Goal: Navigation & Orientation: Find specific page/section

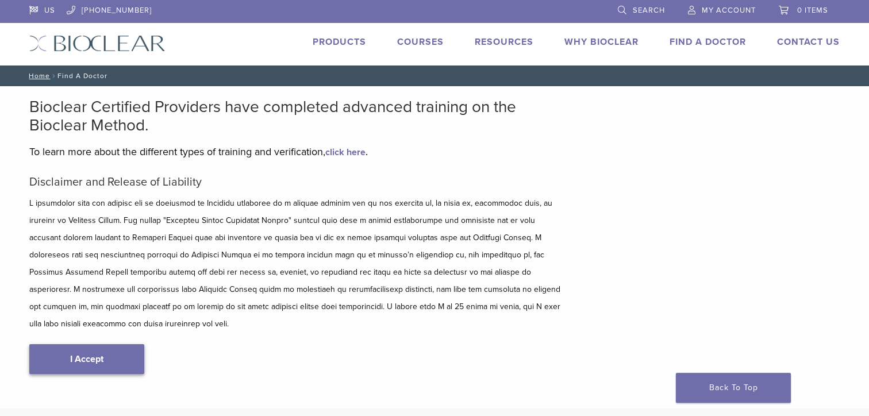
click at [128, 344] on link "I Accept" at bounding box center [86, 359] width 115 height 30
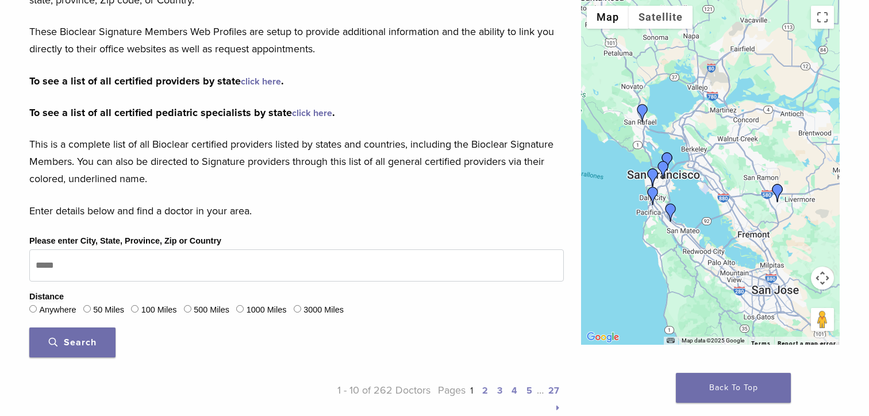
scroll to position [202, 0]
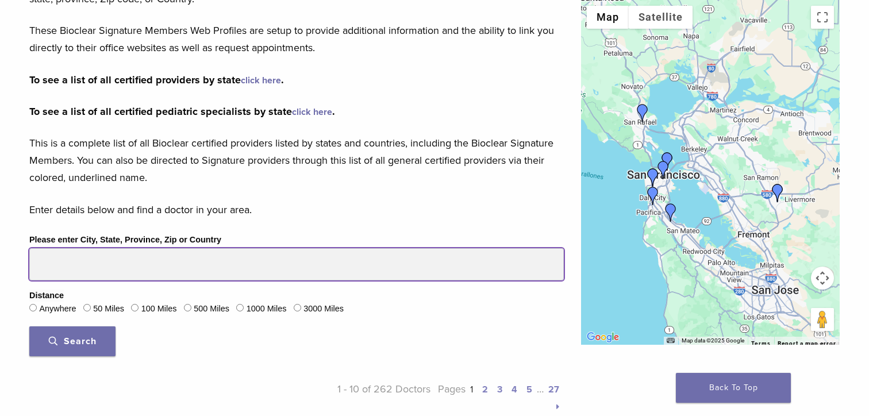
click at [205, 268] on input "Please enter City, State, Province, Zip or Country" at bounding box center [296, 264] width 535 height 32
type input "*****"
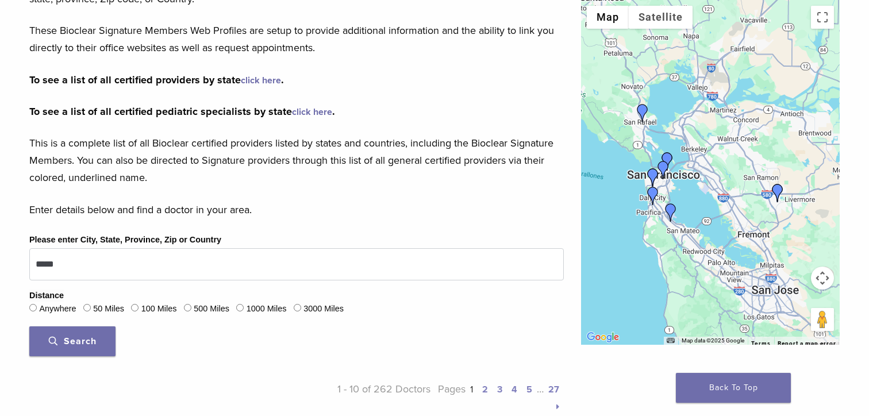
click at [243, 356] on div "Please enter City, State, Province, Zip or Country ***** Distance Anywhere 50 M…" at bounding box center [297, 299] width 552 height 132
click at [109, 349] on button "Search" at bounding box center [72, 342] width 86 height 30
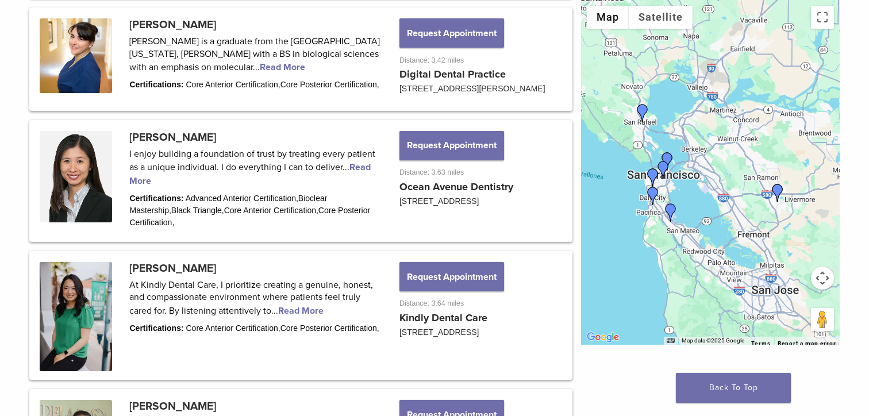
scroll to position [869, 0]
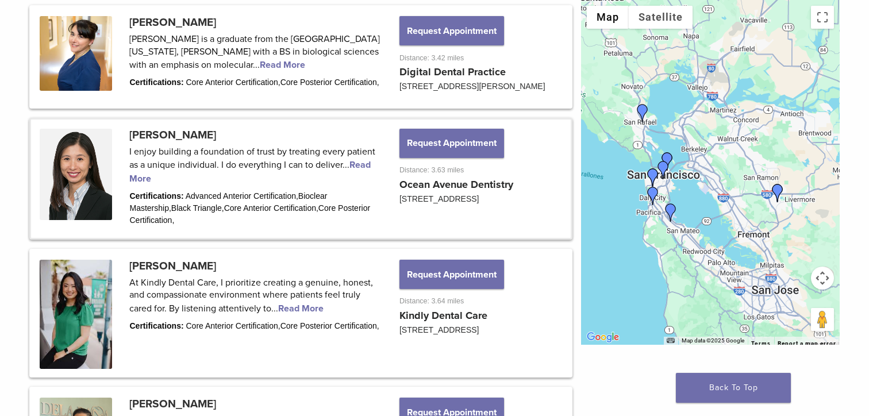
click at [270, 238] on link at bounding box center [301, 179] width 540 height 118
click at [247, 187] on link at bounding box center [301, 179] width 540 height 118
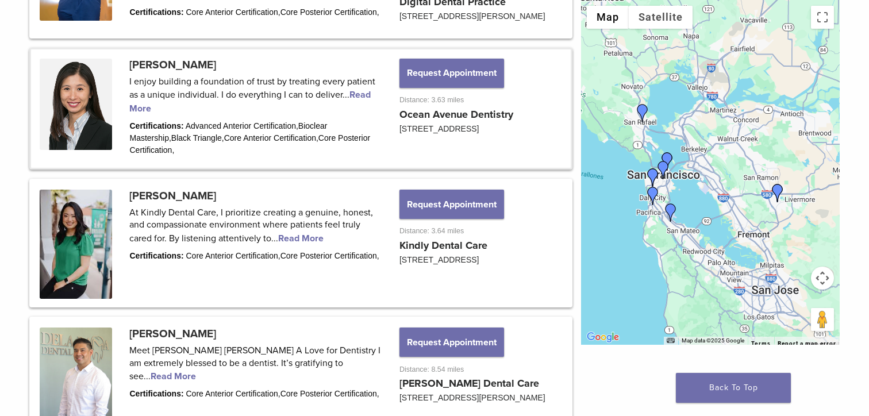
scroll to position [938, 0]
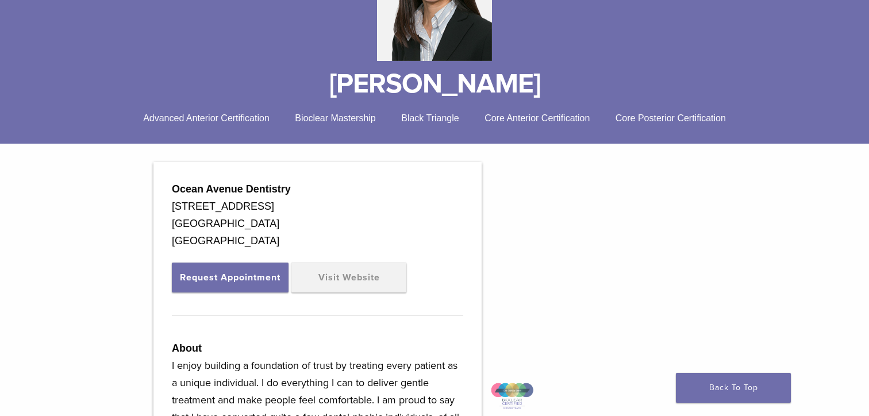
scroll to position [218, 0]
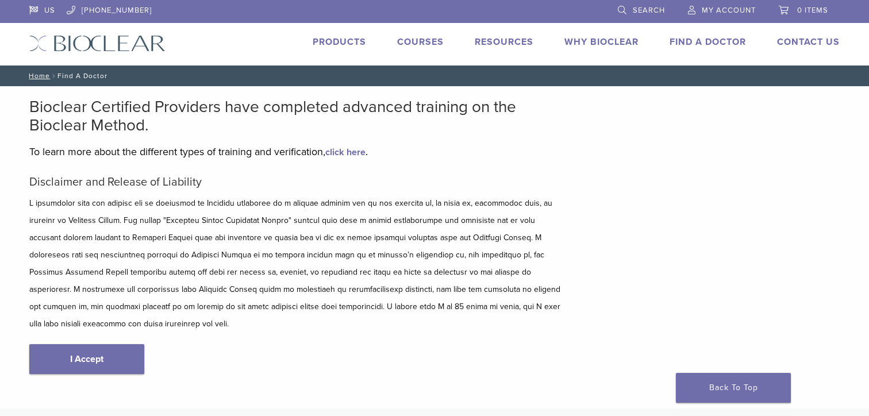
scroll to position [249, 0]
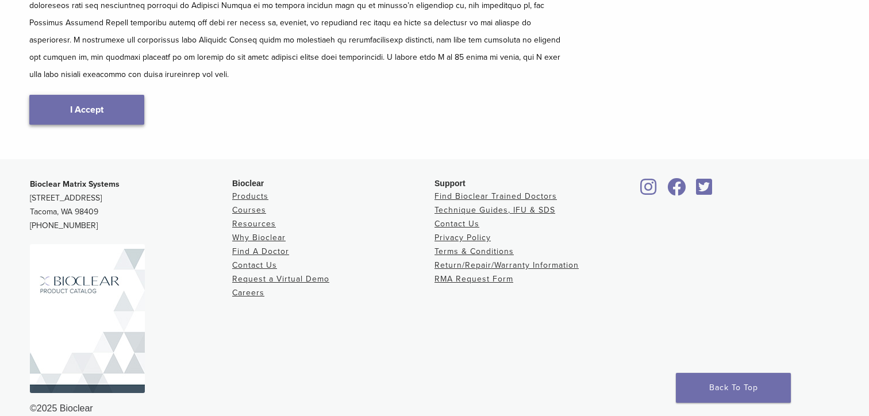
click at [116, 95] on link "I Accept" at bounding box center [86, 110] width 115 height 30
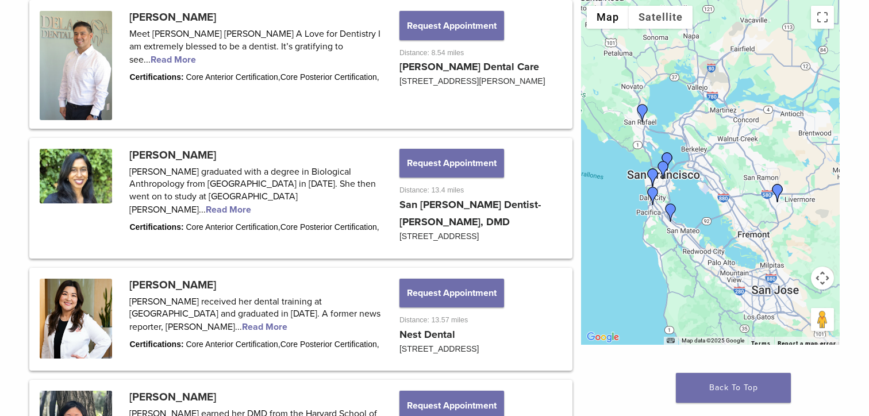
scroll to position [1257, 0]
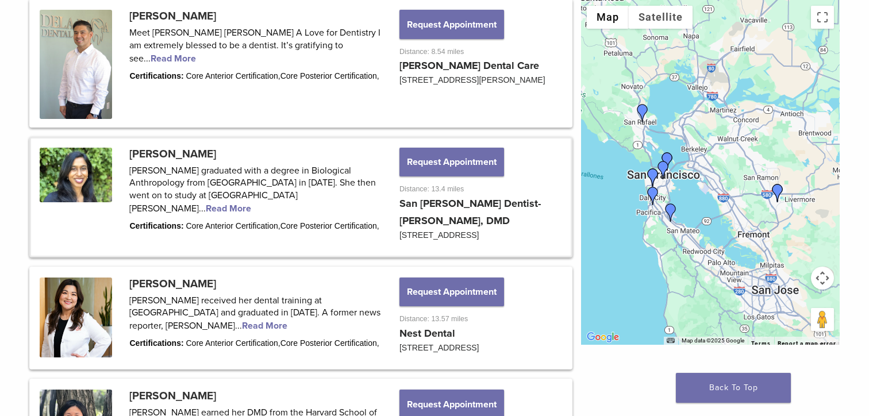
click at [193, 191] on link at bounding box center [301, 197] width 540 height 117
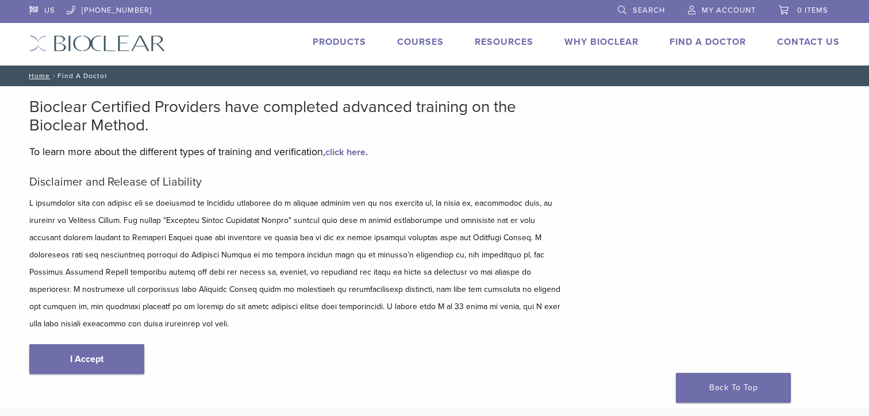
scroll to position [249, 0]
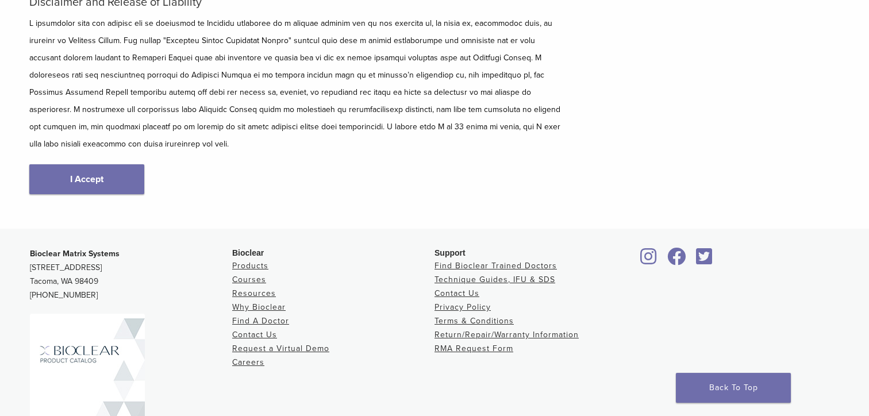
scroll to position [178, 0]
click at [74, 166] on link "I Accept" at bounding box center [86, 181] width 115 height 30
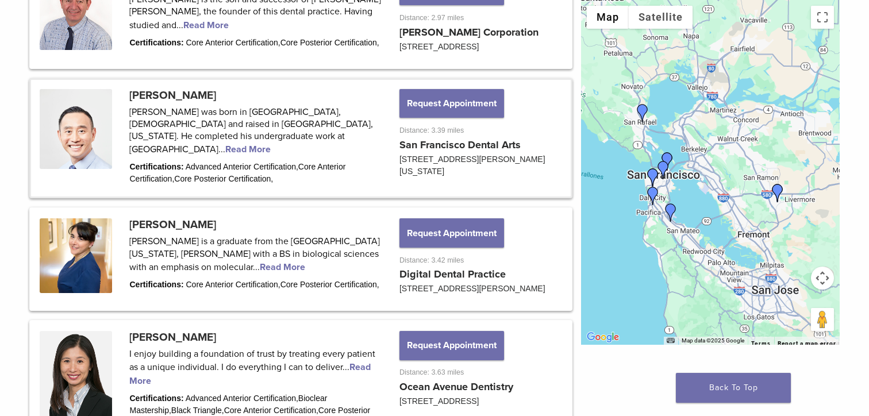
scroll to position [681, 0]
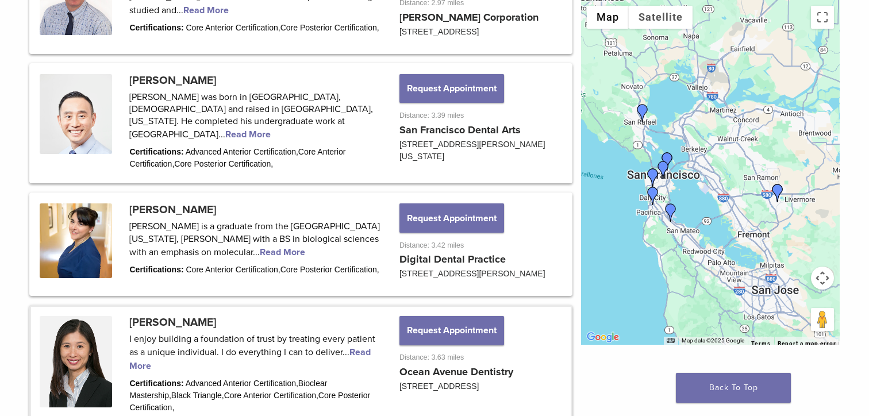
click at [166, 375] on link at bounding box center [301, 366] width 540 height 118
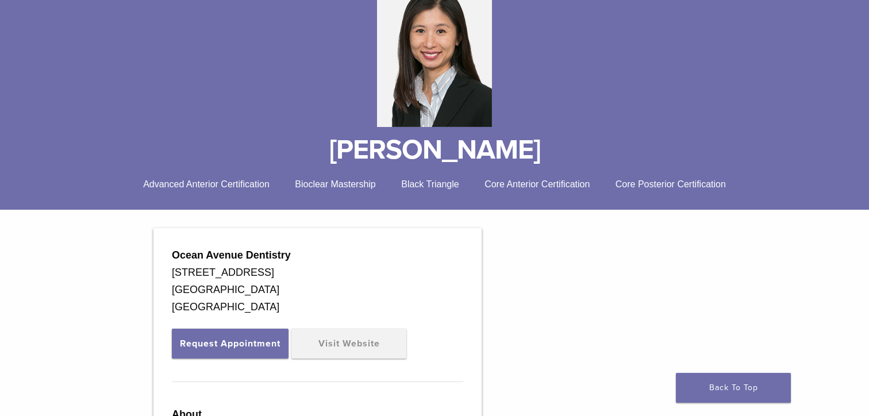
scroll to position [147, 0]
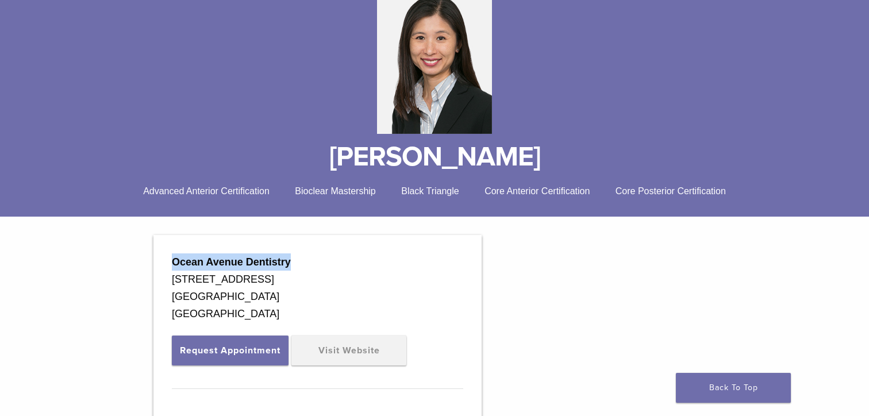
drag, startPoint x: 171, startPoint y: 260, endPoint x: 291, endPoint y: 270, distance: 120.5
copy strong "Ocean Avenue Dentistry"
